Goal: Task Accomplishment & Management: Manage account settings

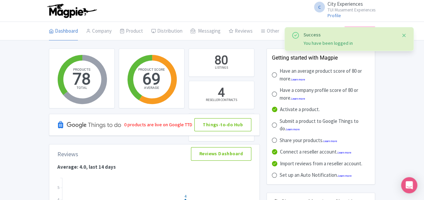
click at [405, 34] on button "Close" at bounding box center [404, 35] width 5 height 8
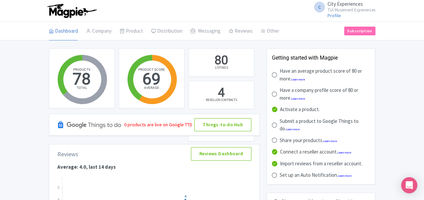
click at [343, 8] on small "TUI Musement Experiences" at bounding box center [352, 10] width 48 height 4
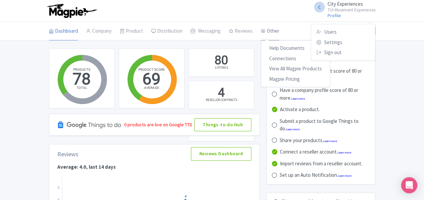
click at [265, 31] on link "Other" at bounding box center [270, 31] width 19 height 19
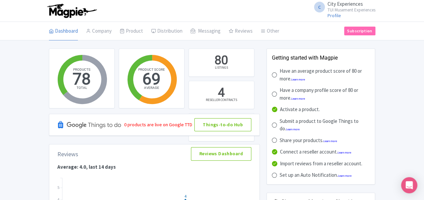
click at [352, 9] on small "TUI Musement Experiences" at bounding box center [352, 10] width 48 height 4
click at [343, 41] on link "Settings" at bounding box center [343, 42] width 64 height 10
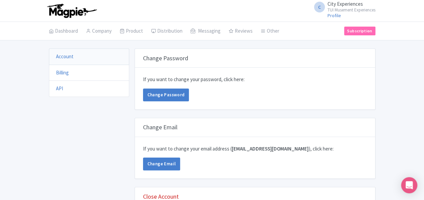
click at [56, 75] on li "Billing" at bounding box center [89, 73] width 80 height 17
click at [57, 74] on link "Billing" at bounding box center [62, 73] width 13 height 6
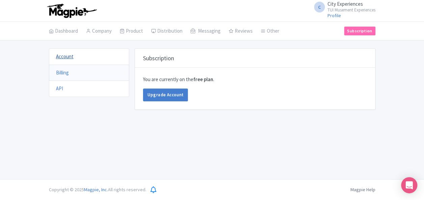
click at [61, 57] on link "Account" at bounding box center [65, 56] width 18 height 6
